Goal: Information Seeking & Learning: Learn about a topic

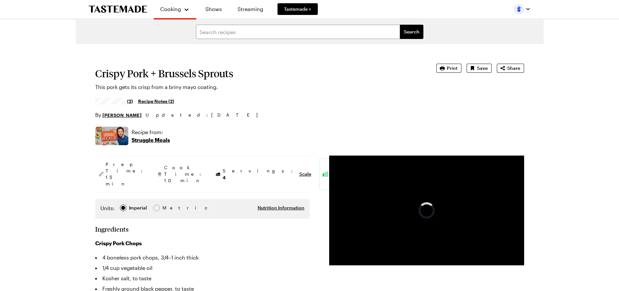
type textarea "x"
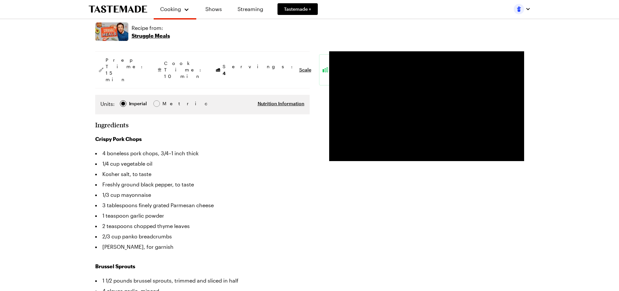
scroll to position [98, 0]
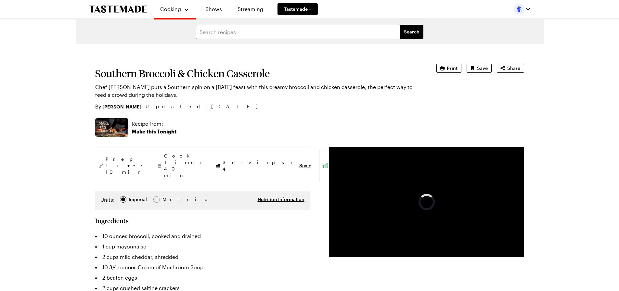
type textarea "x"
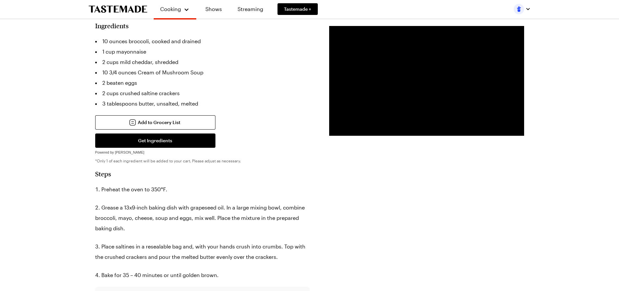
scroll to position [130, 0]
